Goal: Find specific page/section: Find specific page/section

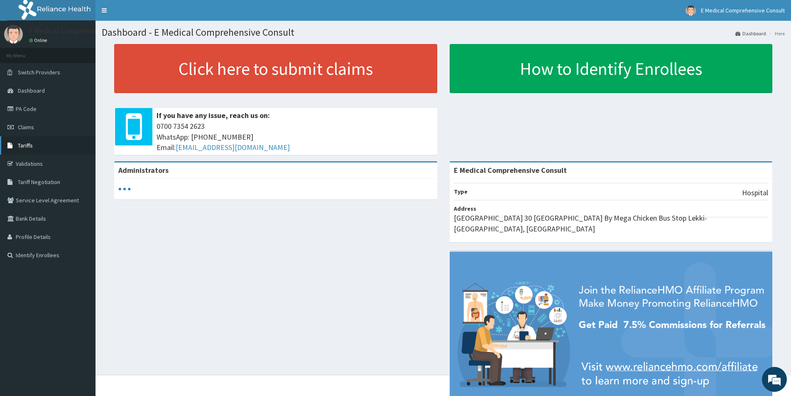
click at [22, 144] on span "Tariffs" at bounding box center [25, 145] width 15 height 7
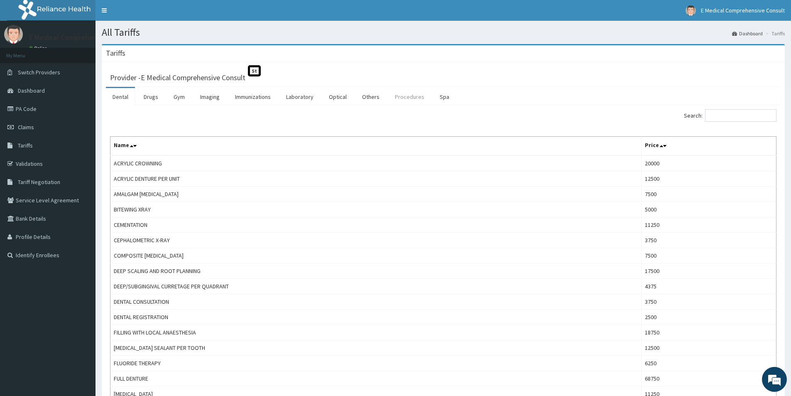
click at [403, 97] on link "Procedures" at bounding box center [409, 96] width 43 height 17
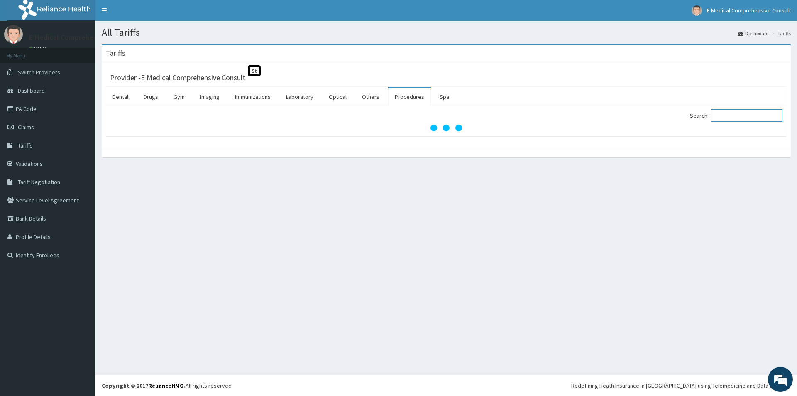
click at [727, 115] on input "Search:" at bounding box center [746, 115] width 71 height 12
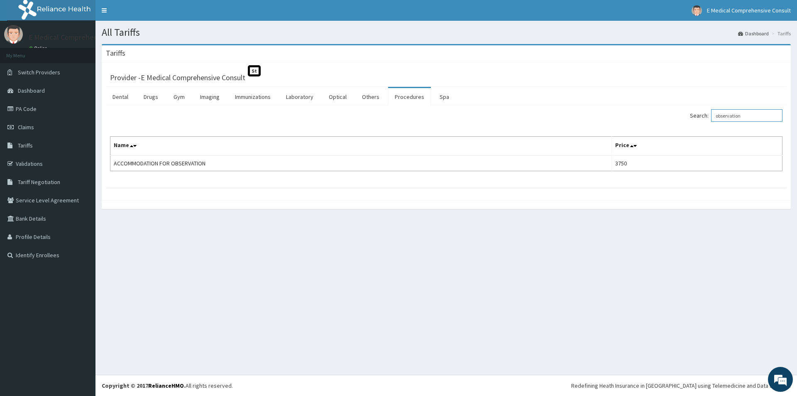
type input "observation"
